Goal: Task Accomplishment & Management: Complete application form

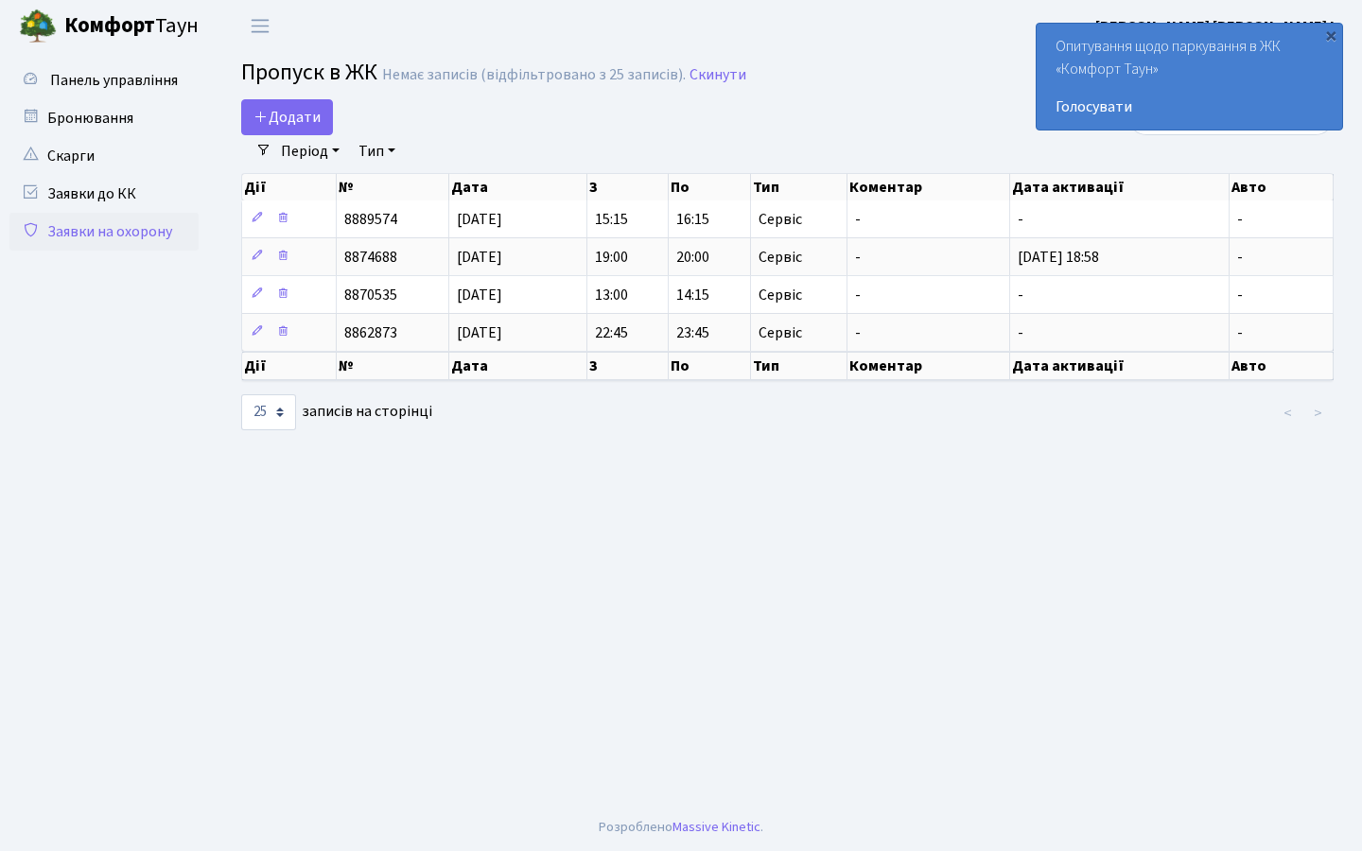
select select "25"
click at [280, 107] on span "Додати" at bounding box center [286, 117] width 67 height 21
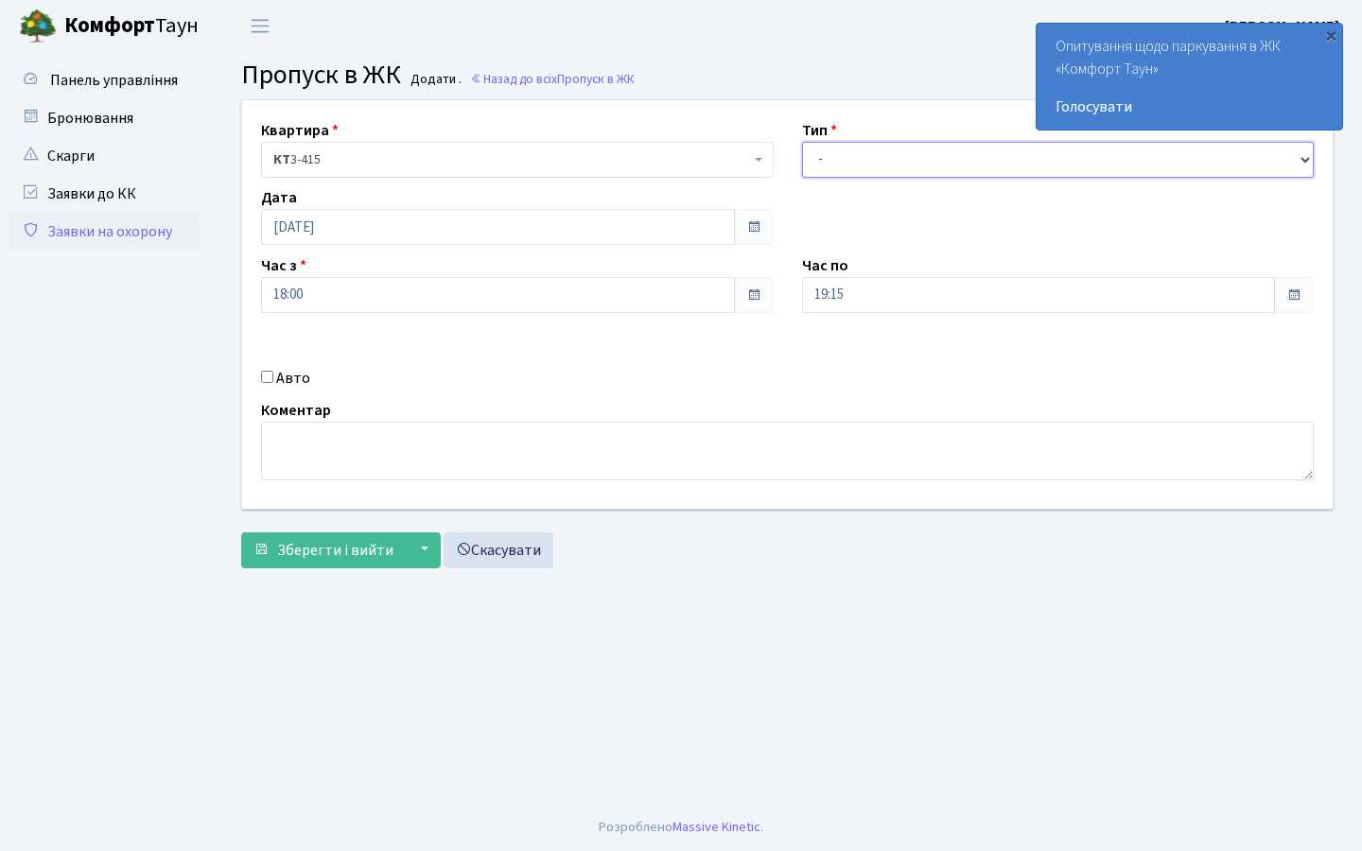
select select "3"
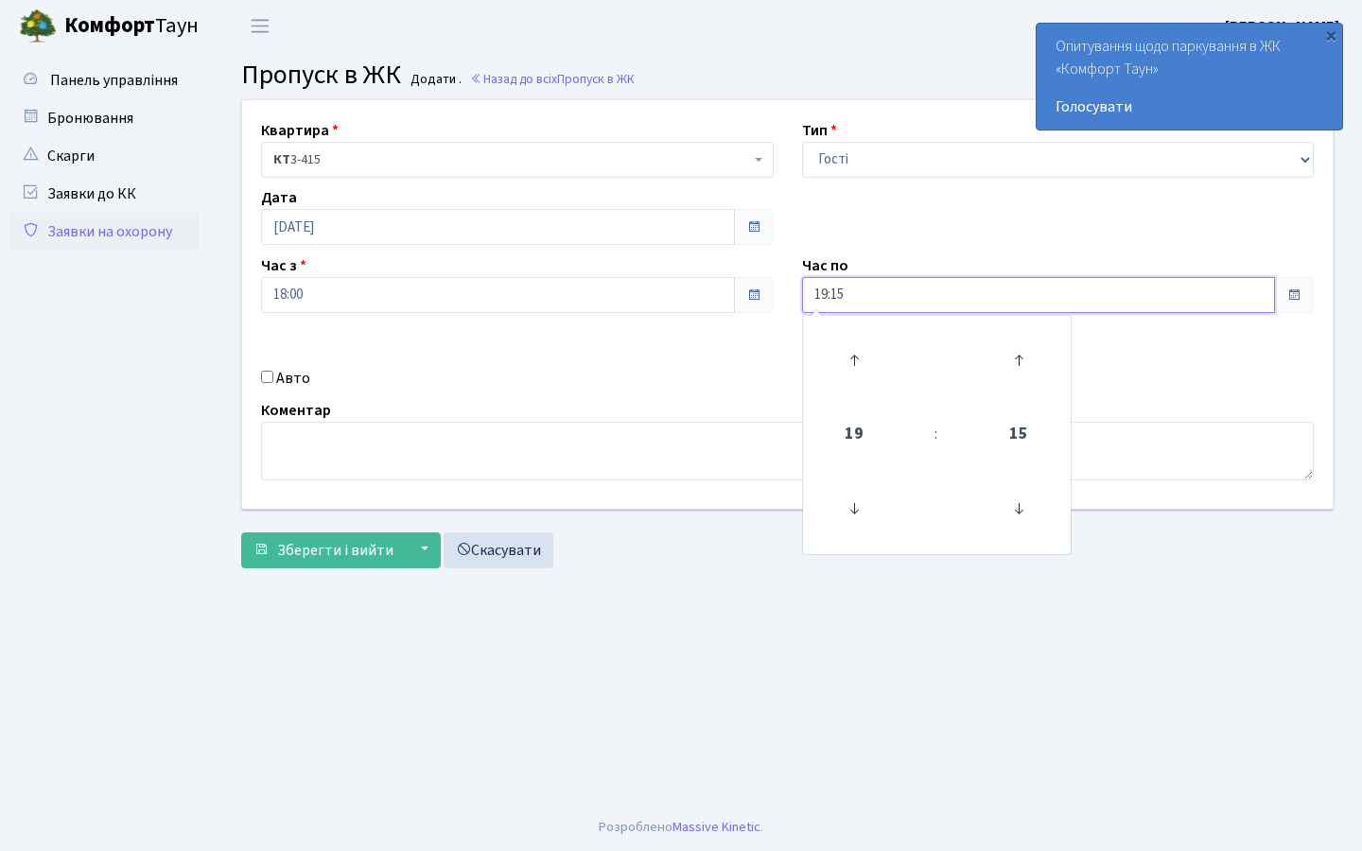
click at [850, 301] on input "19:15" at bounding box center [1039, 295] width 474 height 36
click at [857, 502] on icon at bounding box center [853, 508] width 51 height 51
click at [837, 340] on icon at bounding box center [853, 360] width 51 height 51
click at [839, 340] on icon at bounding box center [853, 360] width 51 height 51
type input "20:15"
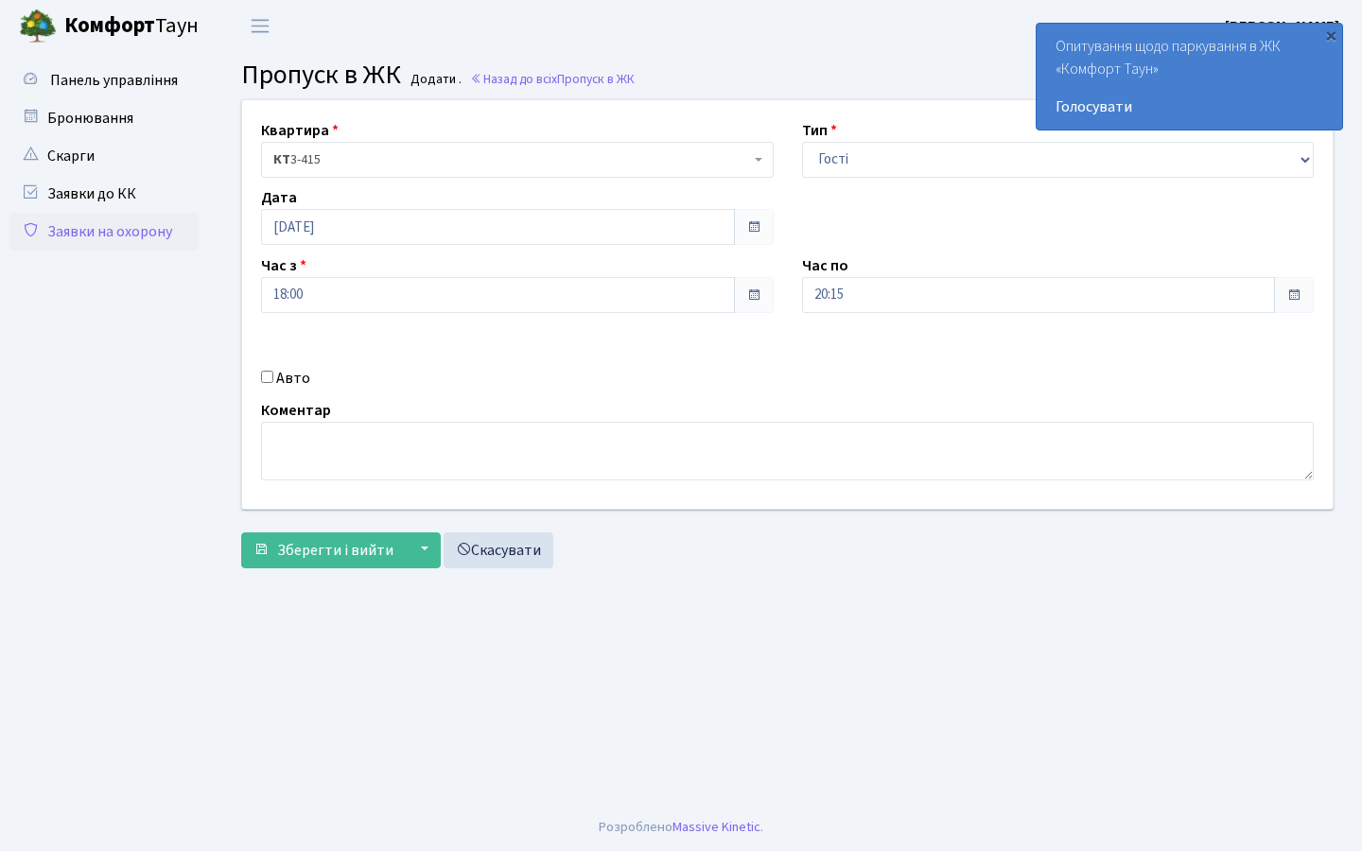
click at [321, 586] on main "Admin Пропуск в ЖК Додати Пропуск в ЖК Додати . Назад до всіх Пропуск в ЖК Квар…" at bounding box center [787, 428] width 1149 height 752
click at [323, 532] on button "Зберегти і вийти" at bounding box center [323, 550] width 165 height 36
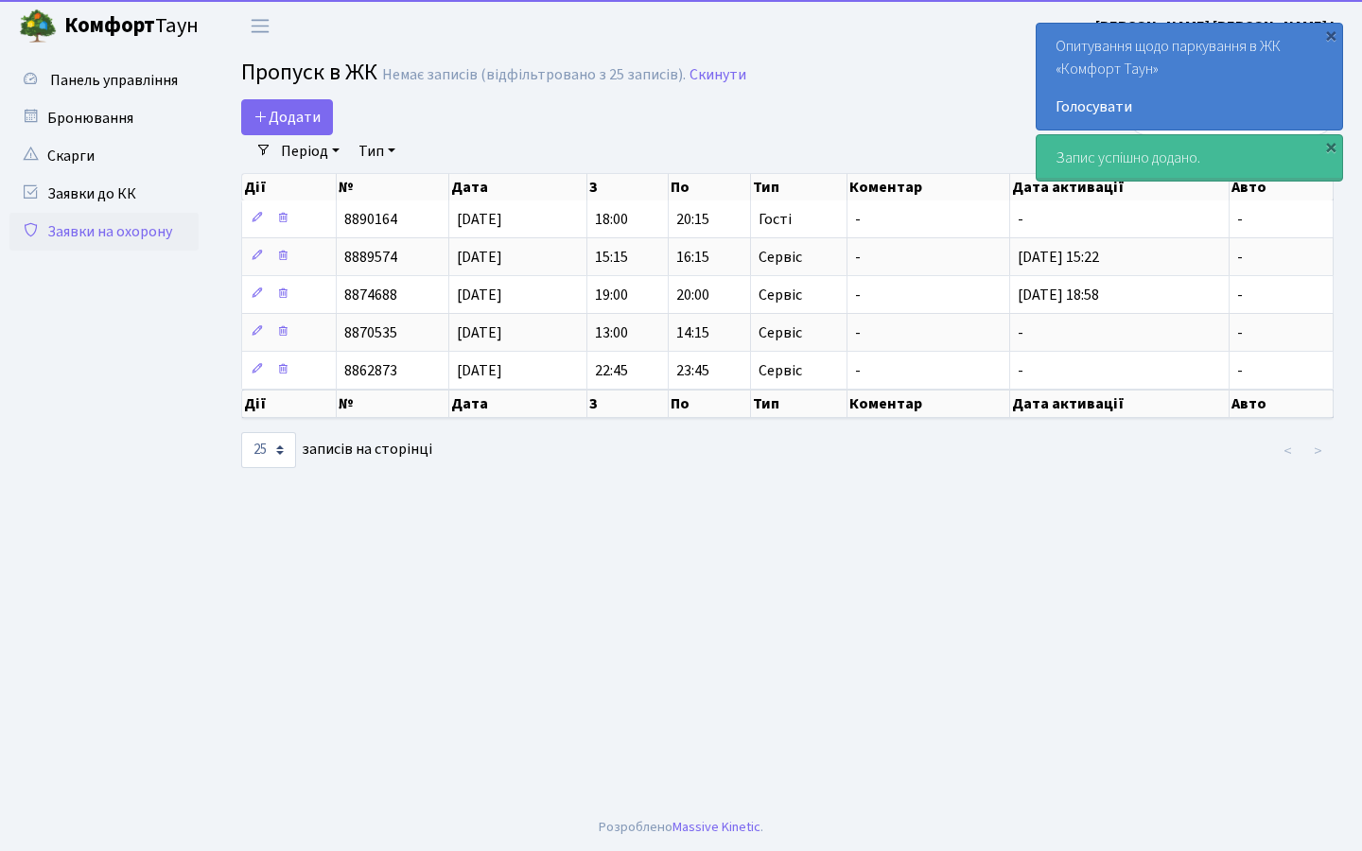
select select "25"
